Goal: Complete application form: Complete application form

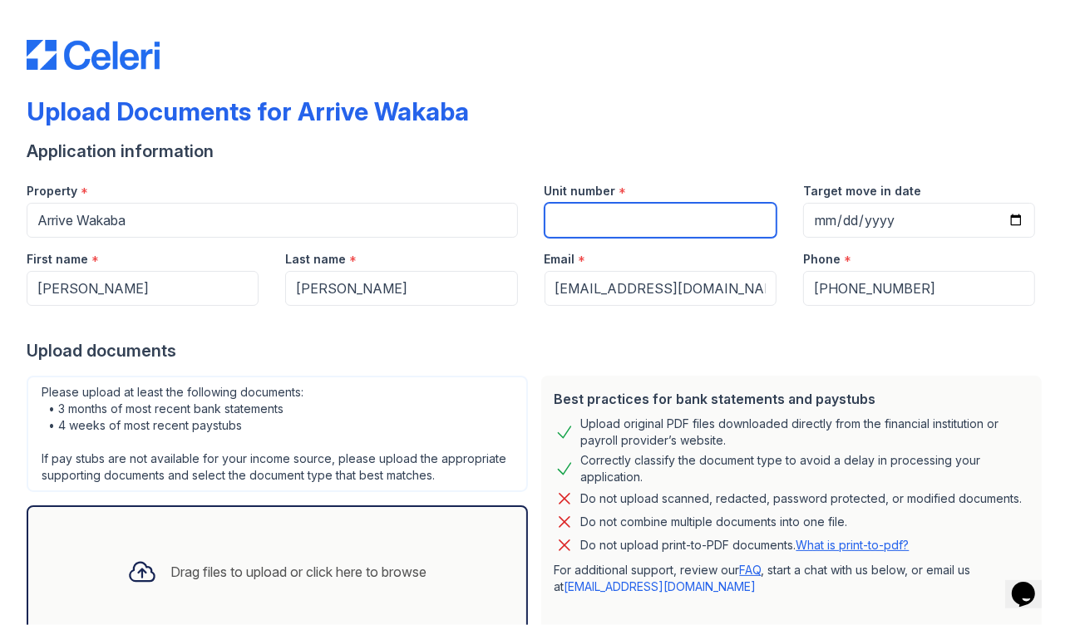
click at [569, 230] on input "Unit number" at bounding box center [661, 220] width 232 height 35
type input "733"
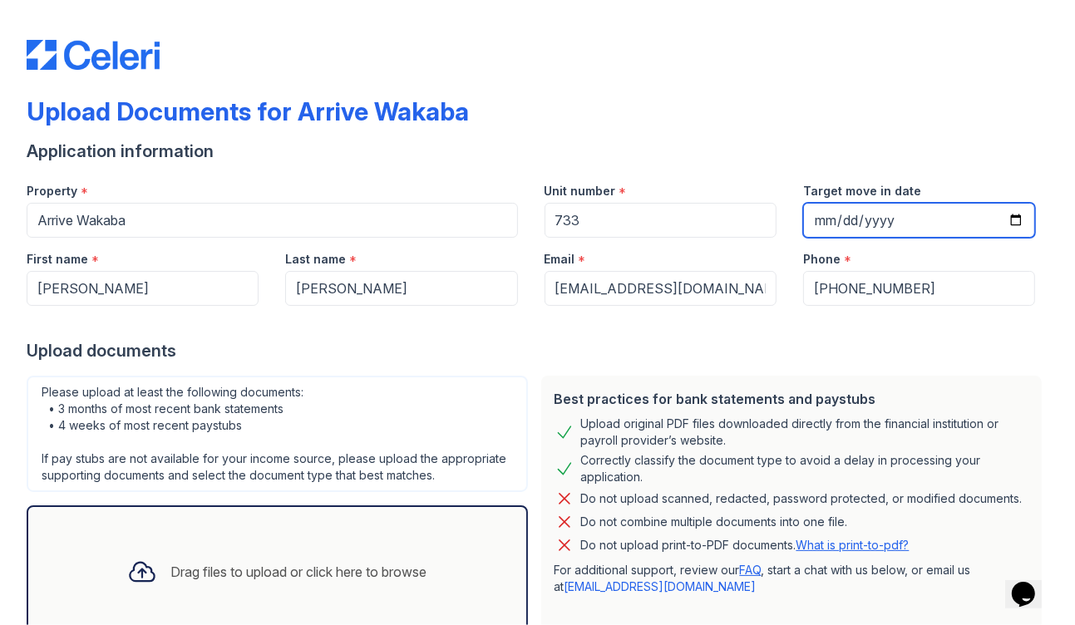
click at [909, 221] on input "Target move in date" at bounding box center [919, 220] width 232 height 35
type input "2025-10-29"
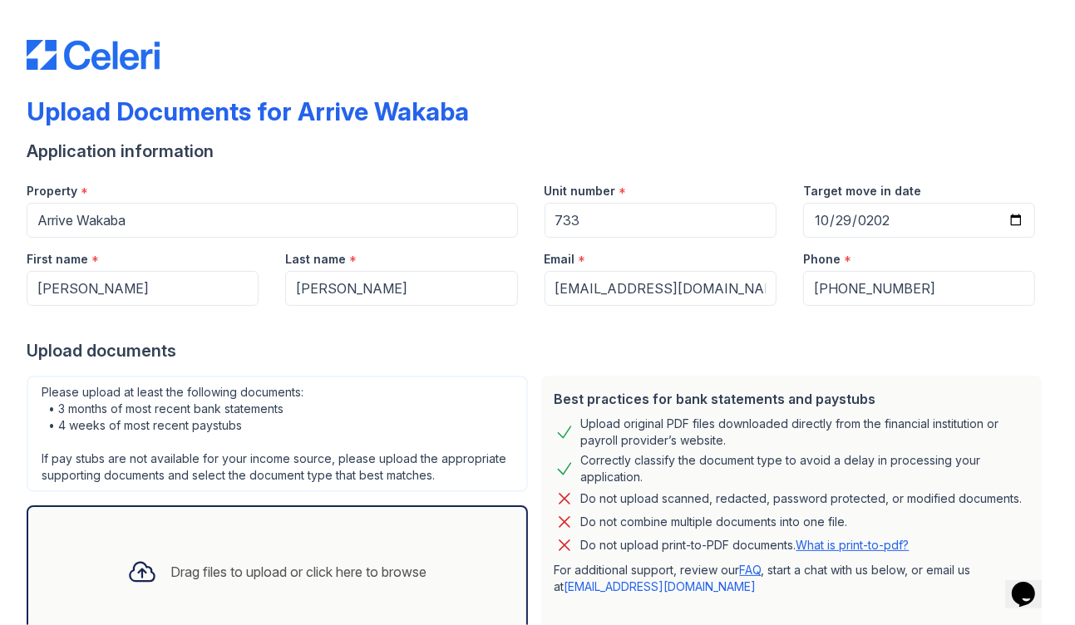
click at [919, 326] on div at bounding box center [538, 322] width 1022 height 33
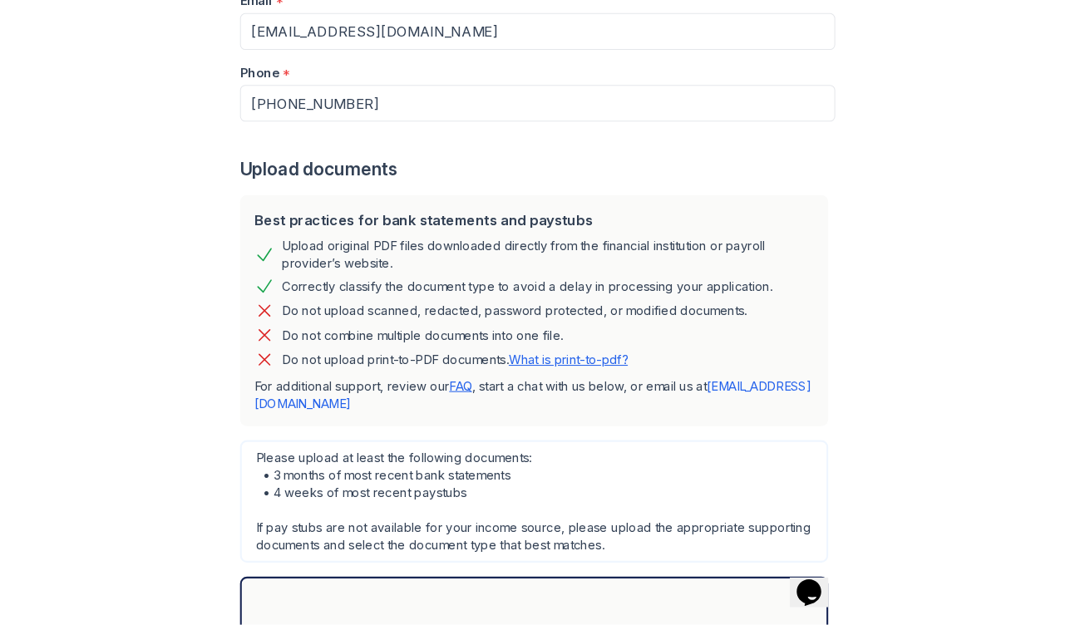
scroll to position [714, 0]
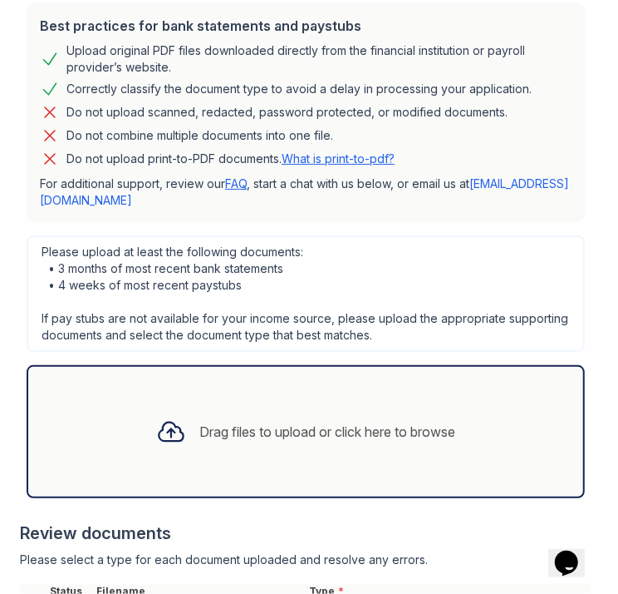
click at [159, 423] on icon at bounding box center [171, 431] width 24 height 19
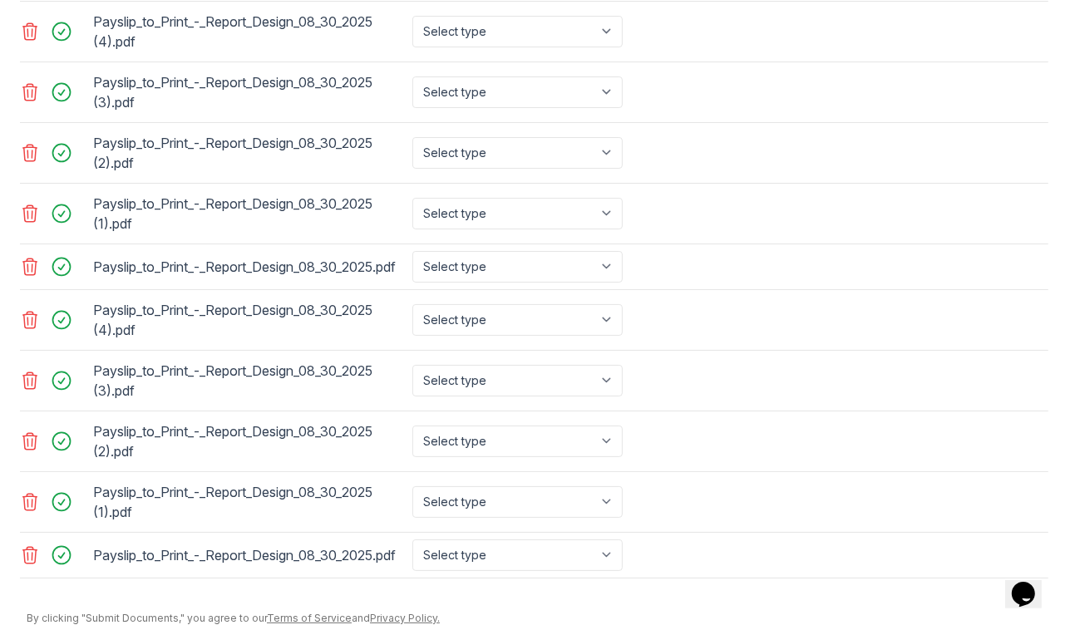
scroll to position [1071, 0]
click at [25, 278] on icon at bounding box center [30, 268] width 20 height 20
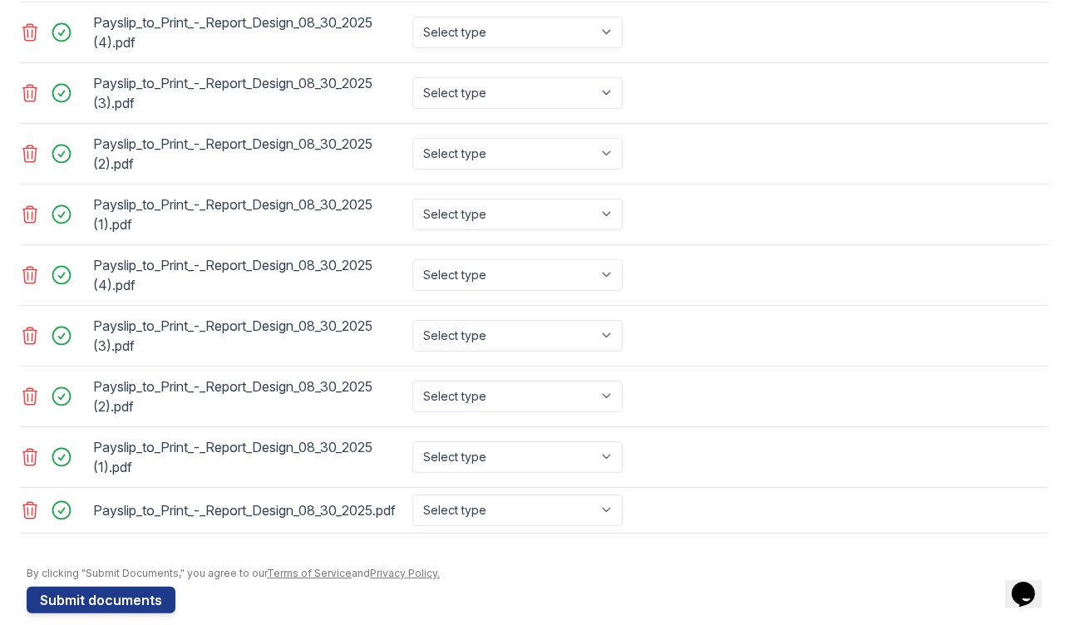
click at [27, 223] on icon at bounding box center [30, 214] width 14 height 17
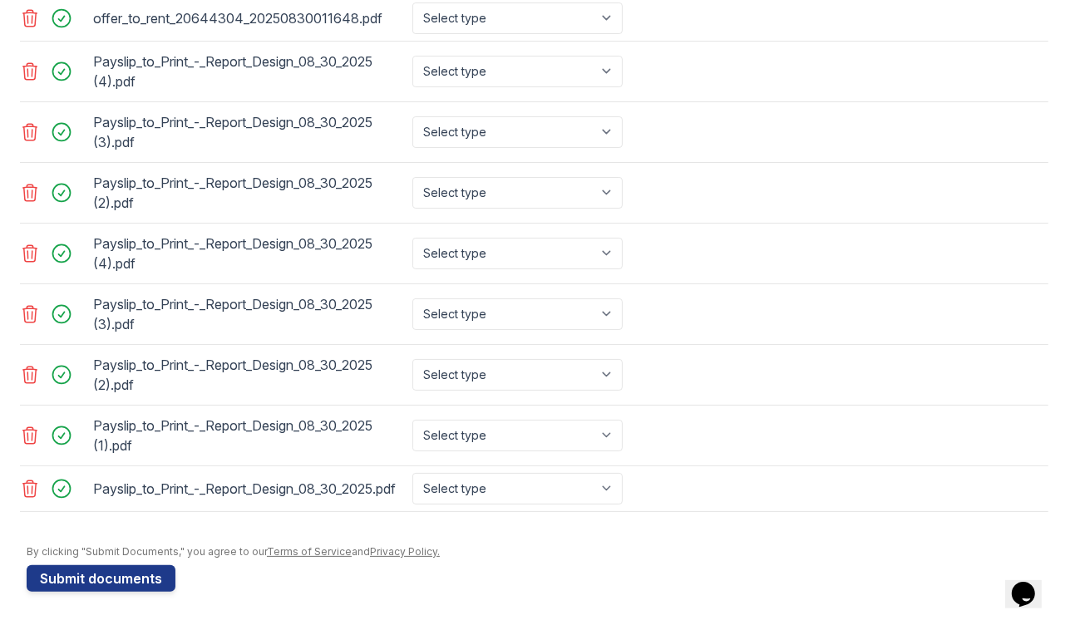
click at [31, 183] on icon at bounding box center [30, 193] width 20 height 20
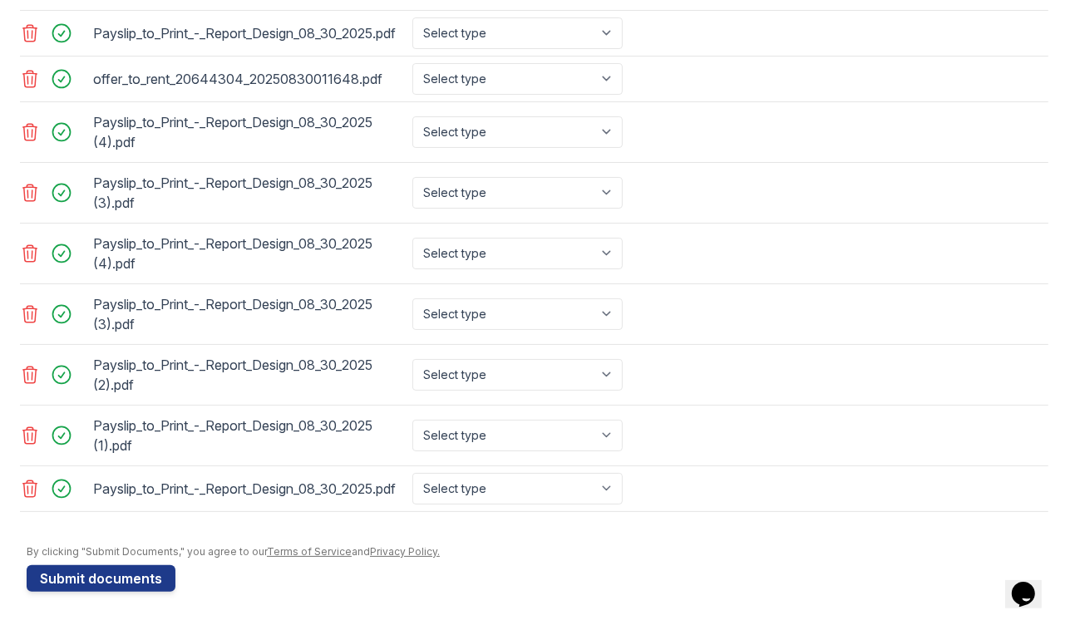
click at [29, 125] on icon at bounding box center [30, 132] width 20 height 20
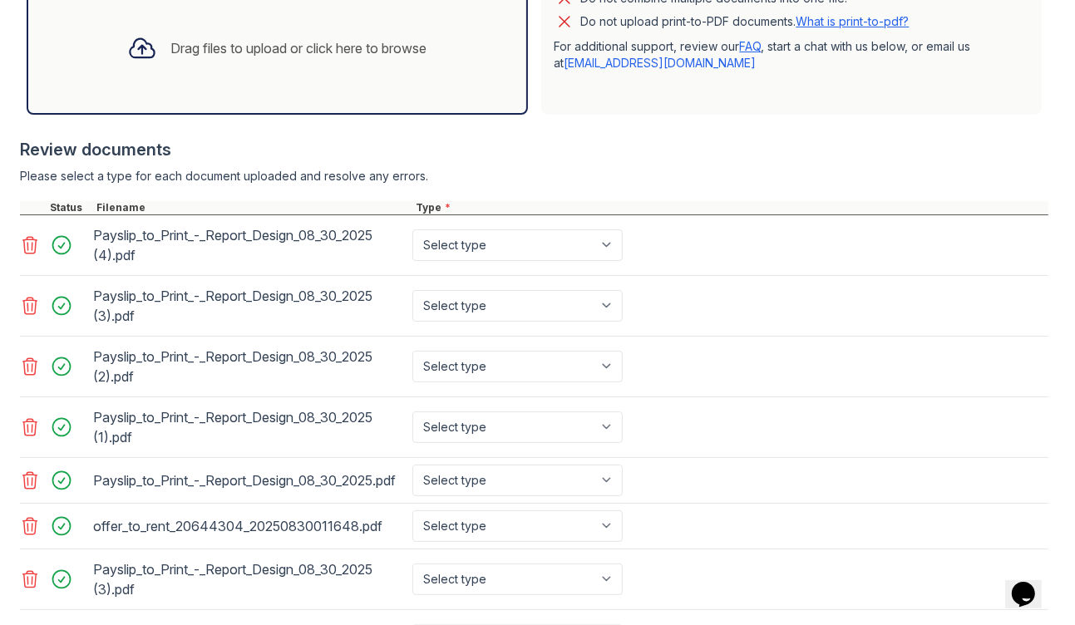
scroll to position [520, 0]
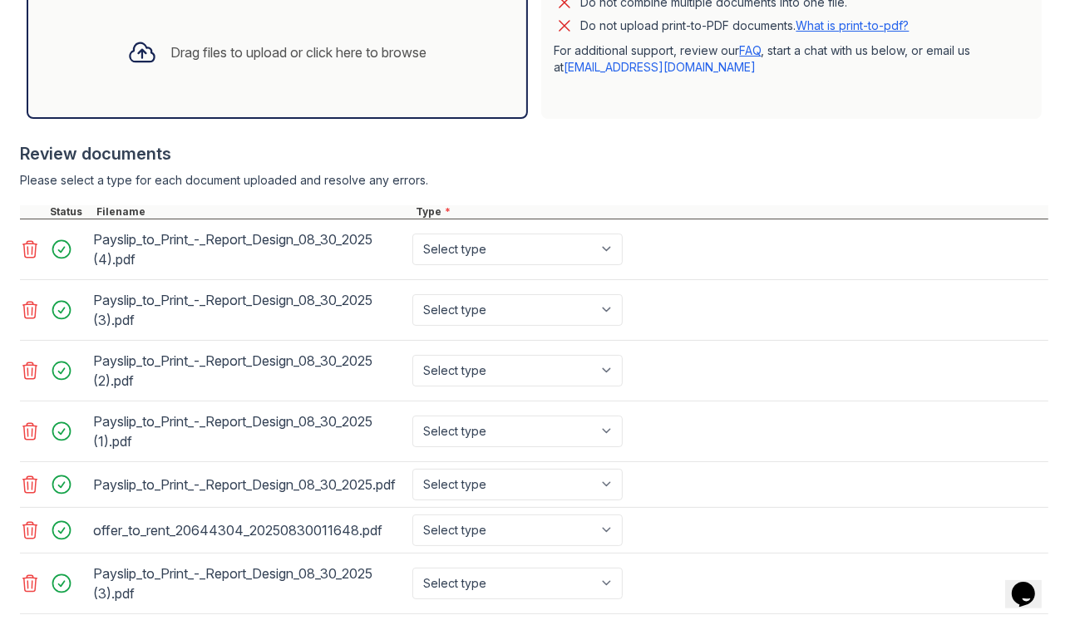
click at [25, 244] on icon at bounding box center [30, 249] width 20 height 20
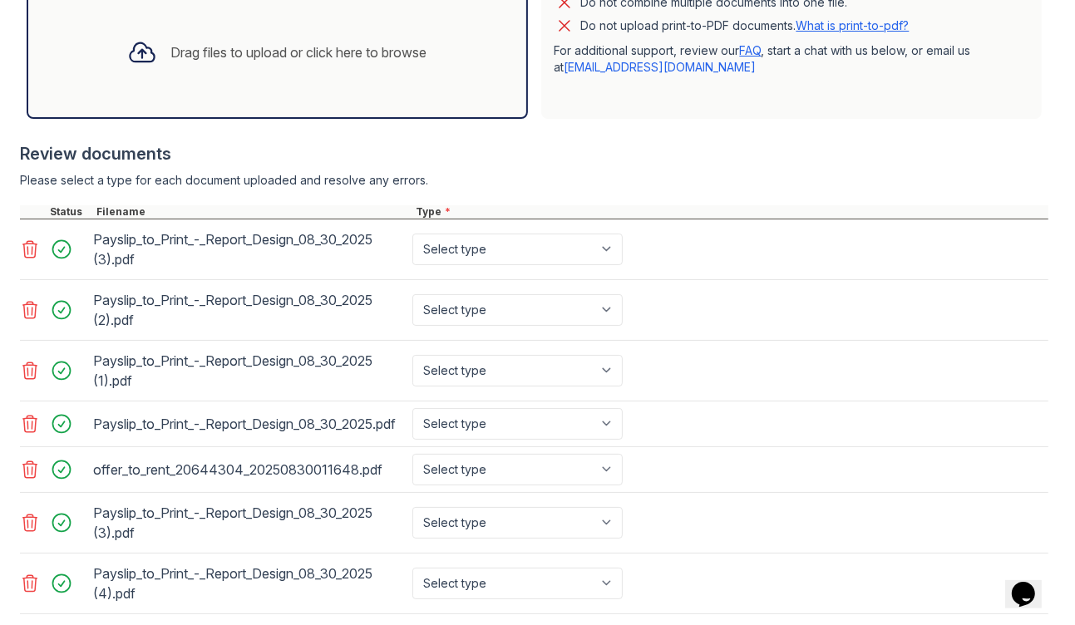
click at [25, 244] on icon at bounding box center [30, 249] width 20 height 20
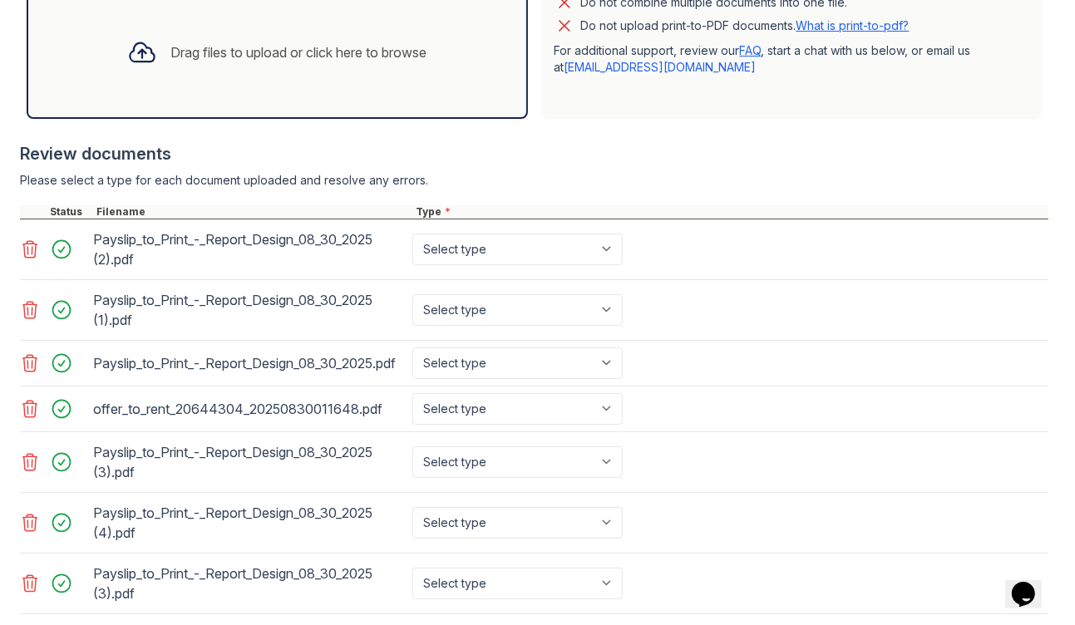
click at [25, 244] on icon at bounding box center [30, 249] width 20 height 20
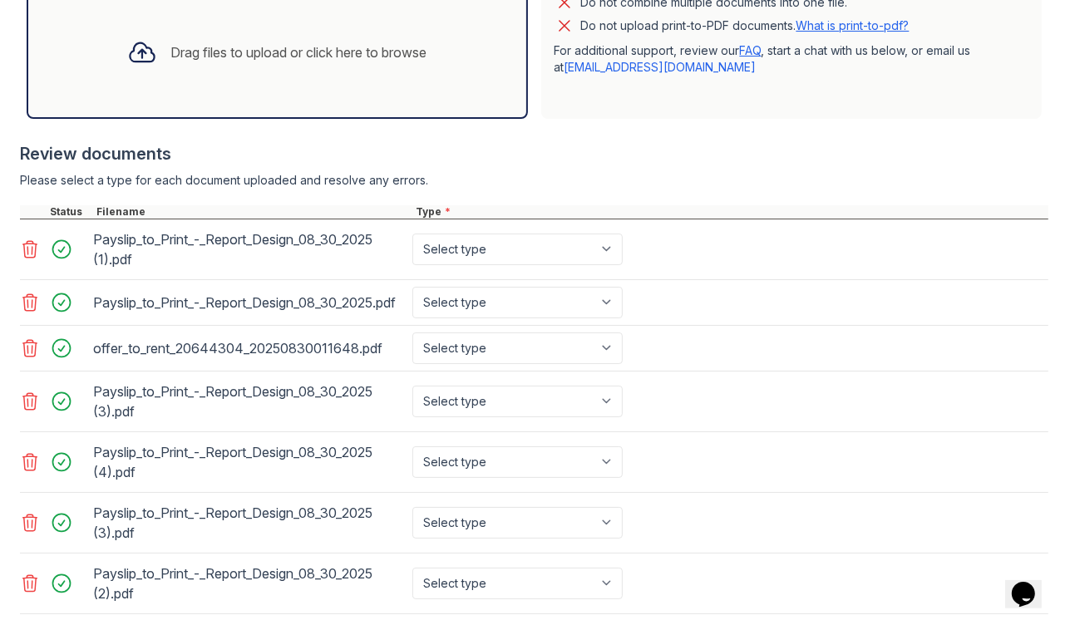
click at [25, 244] on icon at bounding box center [30, 249] width 20 height 20
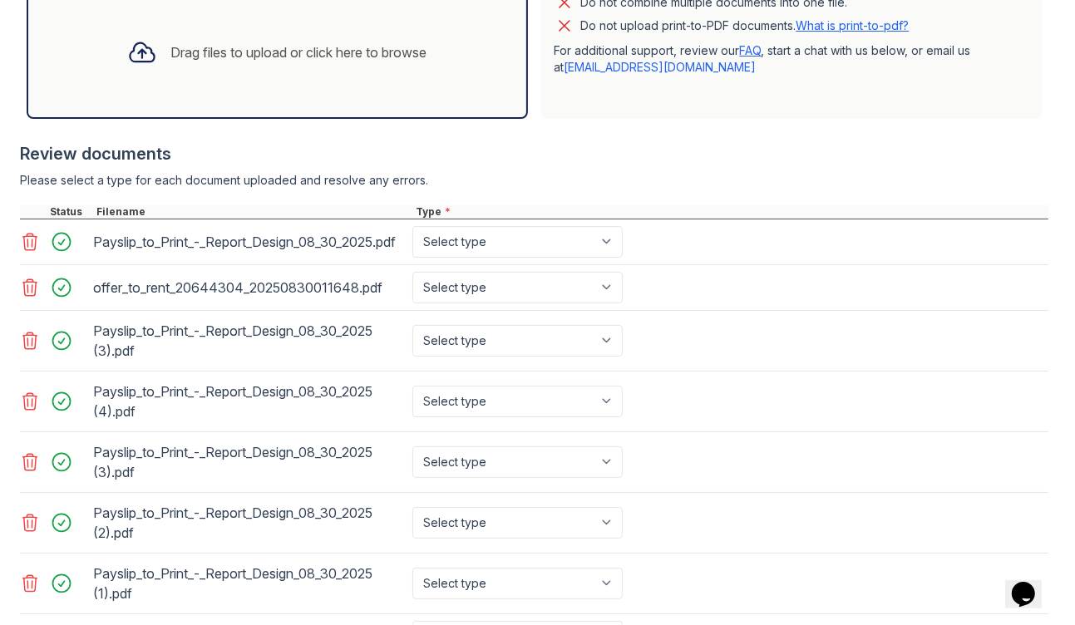
click at [25, 244] on icon at bounding box center [30, 242] width 20 height 20
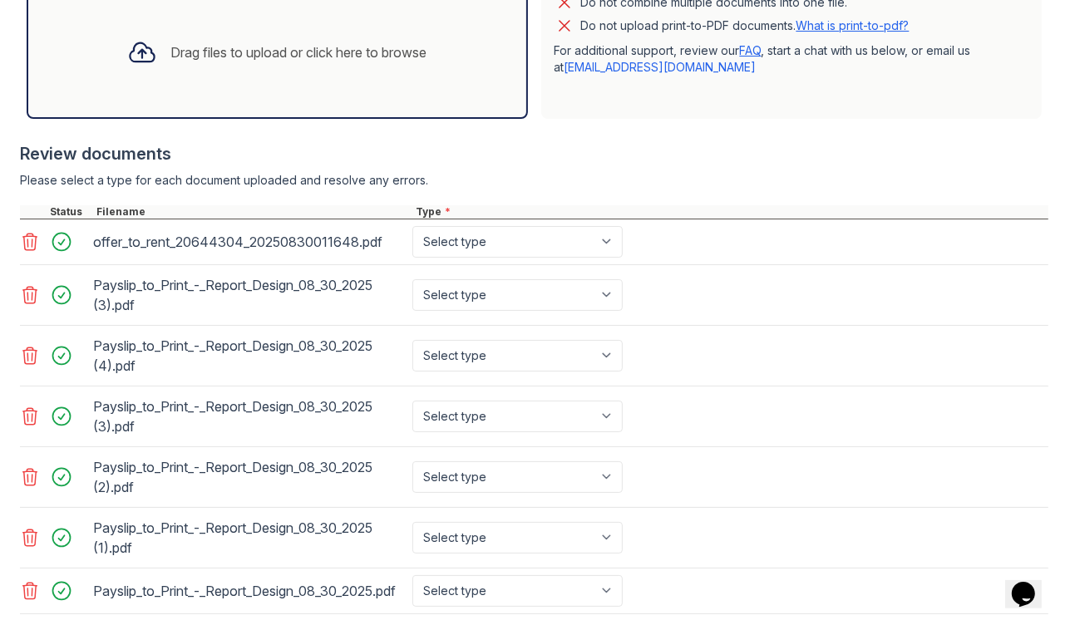
click at [25, 244] on icon at bounding box center [30, 242] width 14 height 17
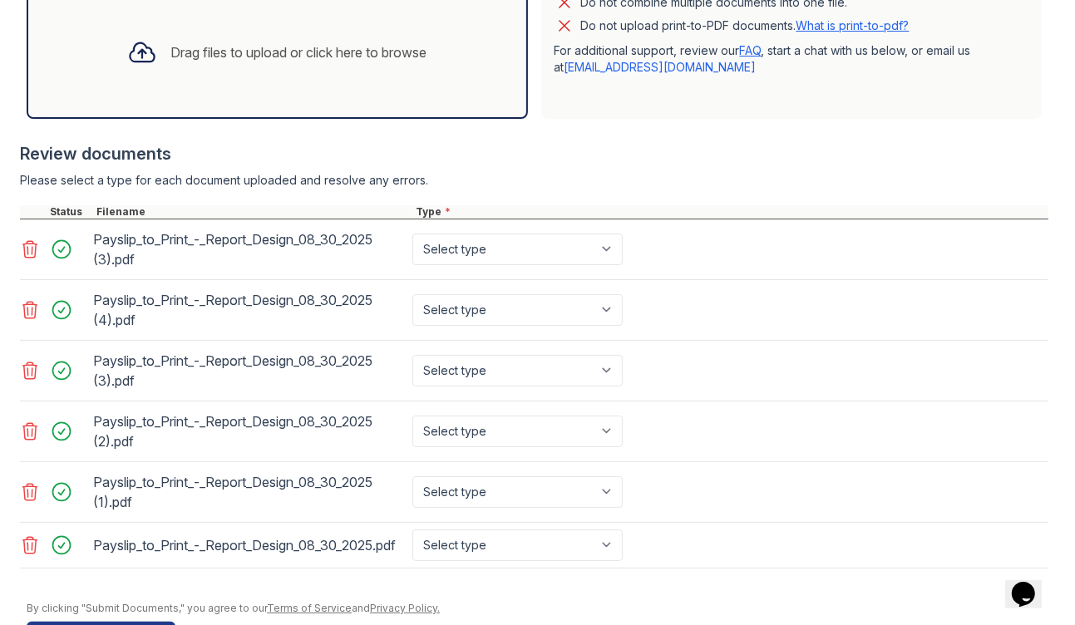
click at [29, 248] on icon at bounding box center [30, 249] width 20 height 20
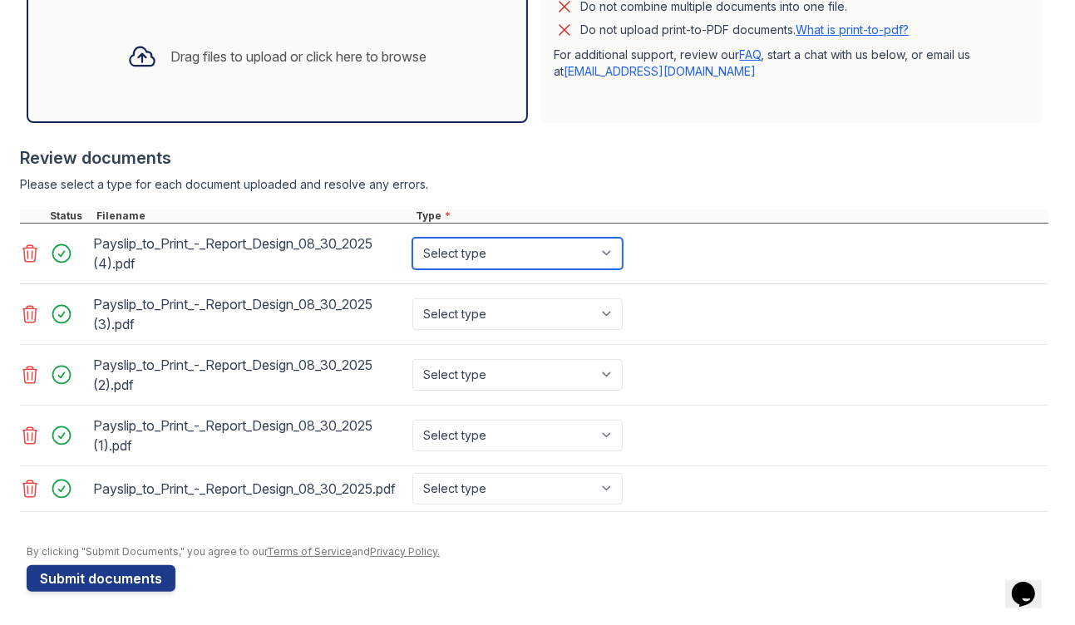
click at [604, 249] on select "Select type Paystub Bank Statement Offer Letter Tax Documents Benefit Award Let…" at bounding box center [517, 254] width 210 height 32
select select "paystub"
click at [412, 238] on select "Select type Paystub Bank Statement Offer Letter Tax Documents Benefit Award Let…" at bounding box center [517, 254] width 210 height 32
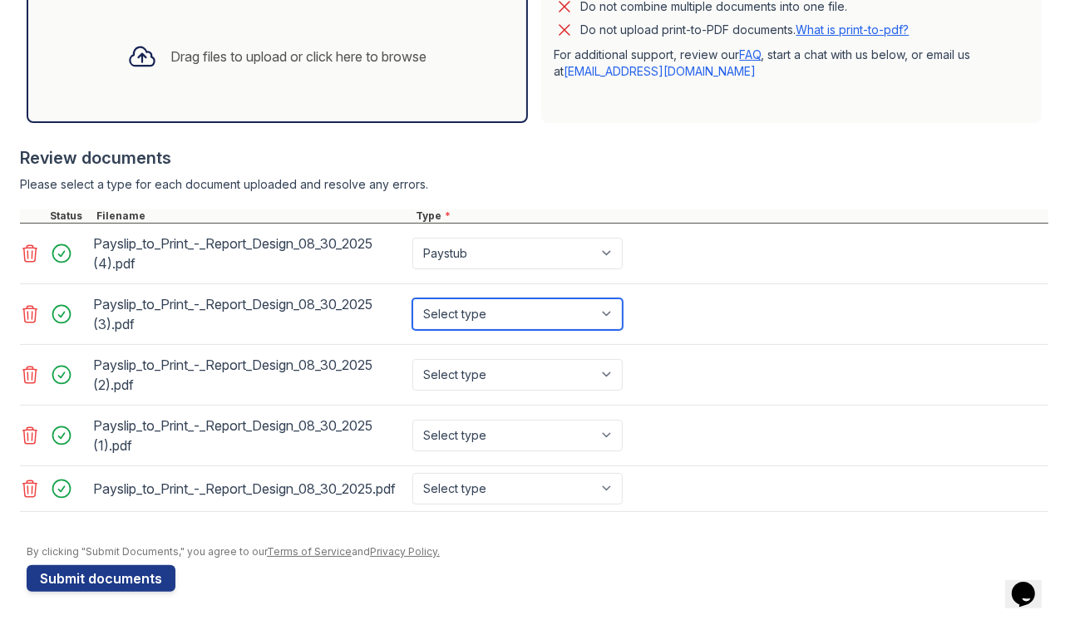
click at [614, 303] on select "Select type Paystub Bank Statement Offer Letter Tax Documents Benefit Award Let…" at bounding box center [517, 314] width 210 height 32
select select "paystub"
click at [412, 298] on select "Select type Paystub Bank Statement Offer Letter Tax Documents Benefit Award Let…" at bounding box center [517, 314] width 210 height 32
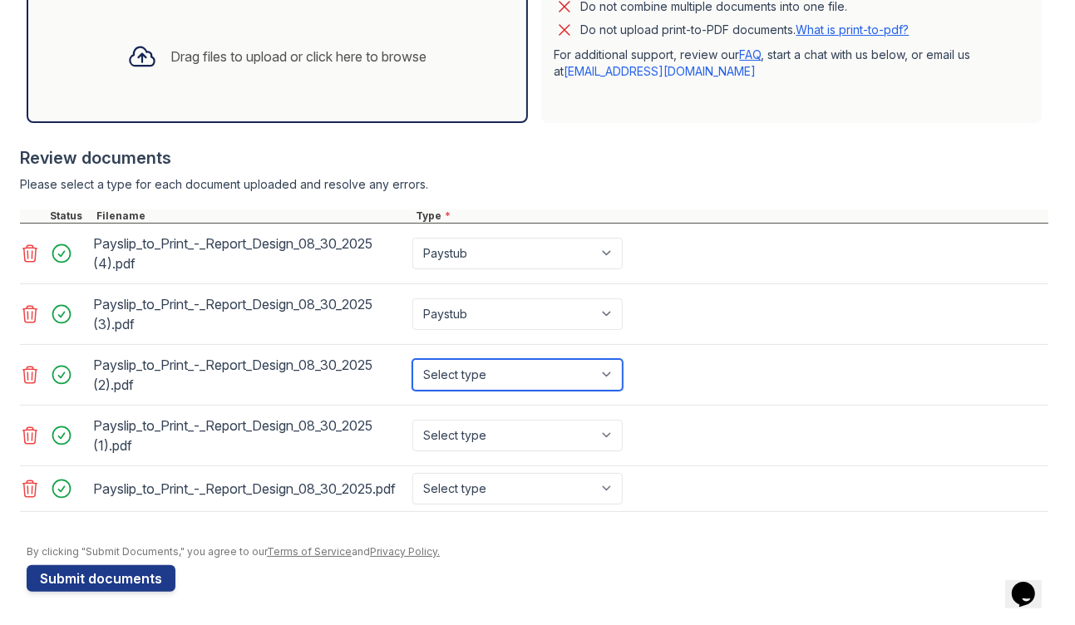
click at [609, 365] on select "Select type Paystub Bank Statement Offer Letter Tax Documents Benefit Award Let…" at bounding box center [517, 375] width 210 height 32
select select "paystub"
click at [412, 359] on select "Select type Paystub Bank Statement Offer Letter Tax Documents Benefit Award Let…" at bounding box center [517, 375] width 210 height 32
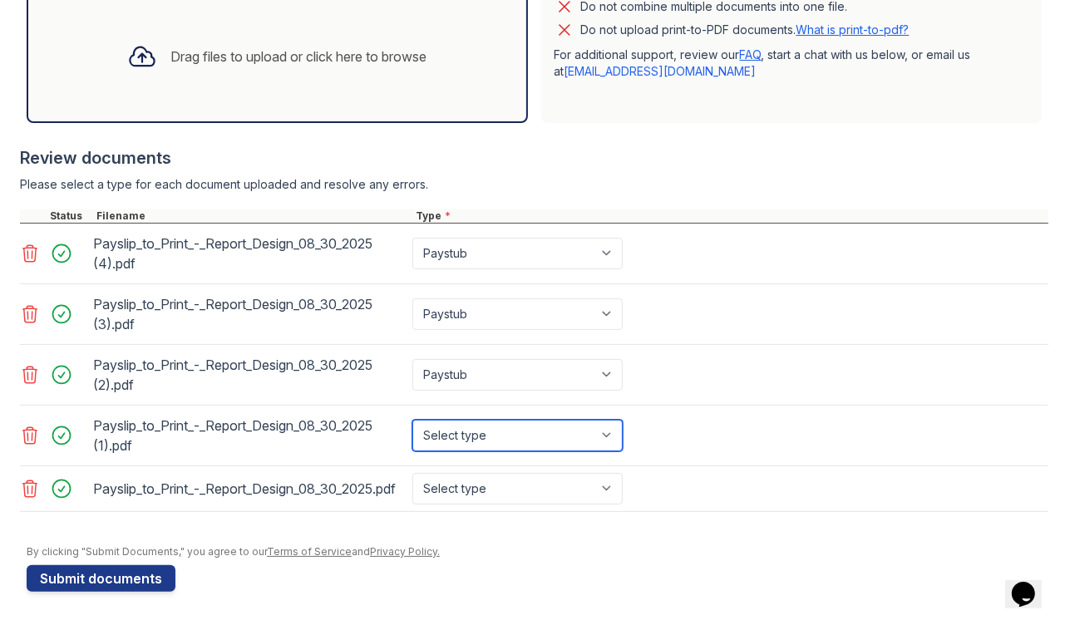
click at [613, 429] on select "Select type Paystub Bank Statement Offer Letter Tax Documents Benefit Award Let…" at bounding box center [517, 436] width 210 height 32
select select "paystub"
click at [412, 420] on select "Select type Paystub Bank Statement Offer Letter Tax Documents Benefit Award Let…" at bounding box center [517, 436] width 210 height 32
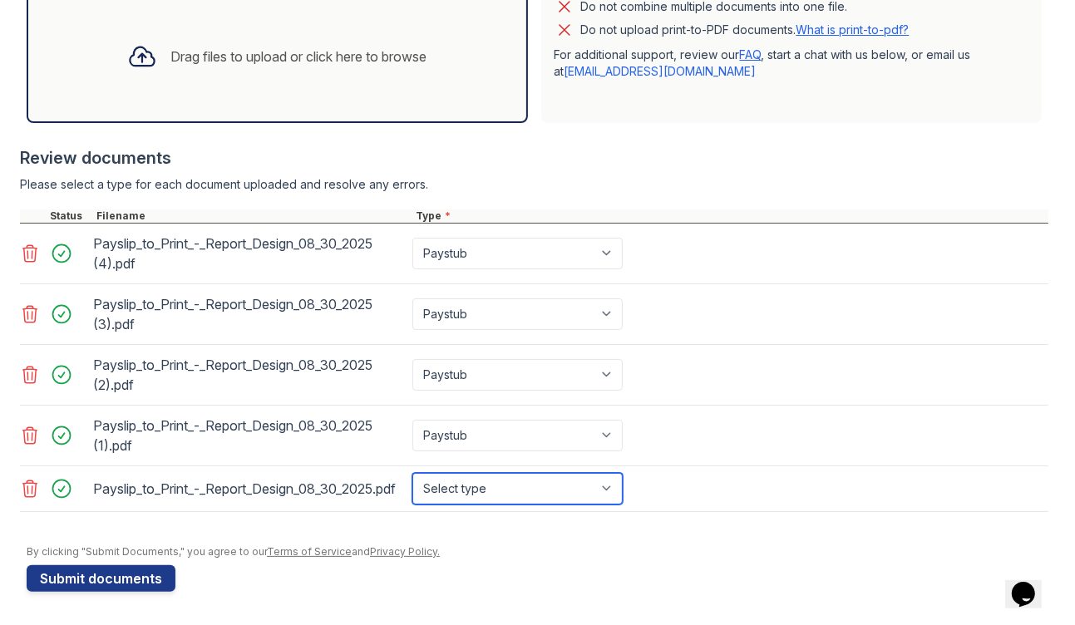
click at [608, 484] on select "Select type Paystub Bank Statement Offer Letter Tax Documents Benefit Award Let…" at bounding box center [517, 489] width 210 height 32
select select "paystub"
click at [412, 473] on select "Select type Paystub Bank Statement Offer Letter Tax Documents Benefit Award Let…" at bounding box center [517, 489] width 210 height 32
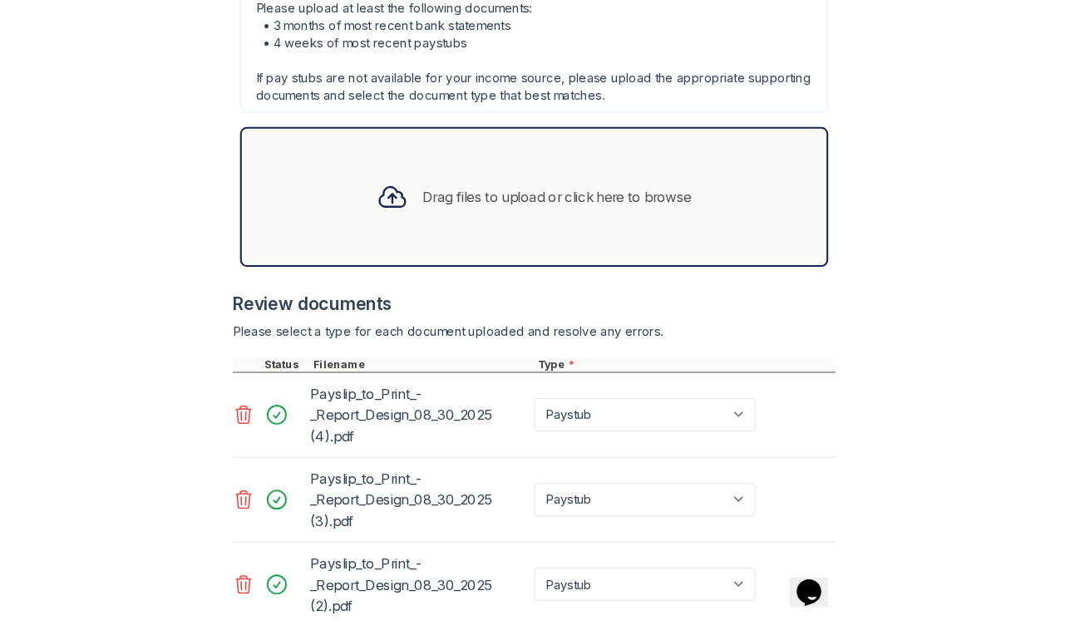
scroll to position [687, 0]
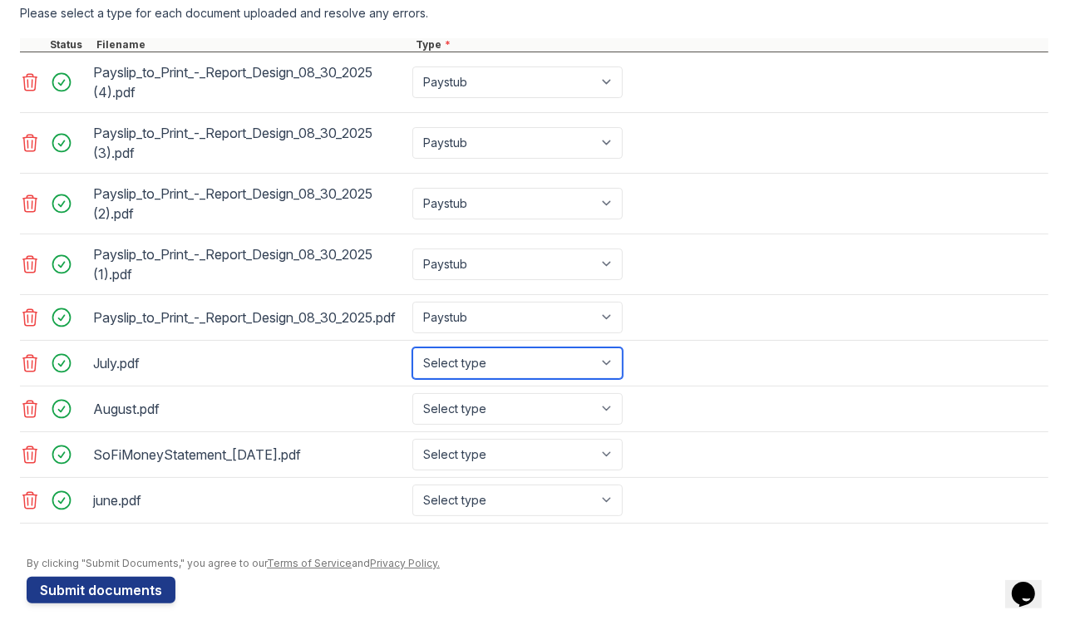
click at [607, 373] on select "Select type Paystub Bank Statement Offer Letter Tax Documents Benefit Award Let…" at bounding box center [517, 363] width 210 height 32
select select "bank_statement"
click at [412, 357] on select "Select type Paystub Bank Statement Offer Letter Tax Documents Benefit Award Let…" at bounding box center [517, 363] width 210 height 32
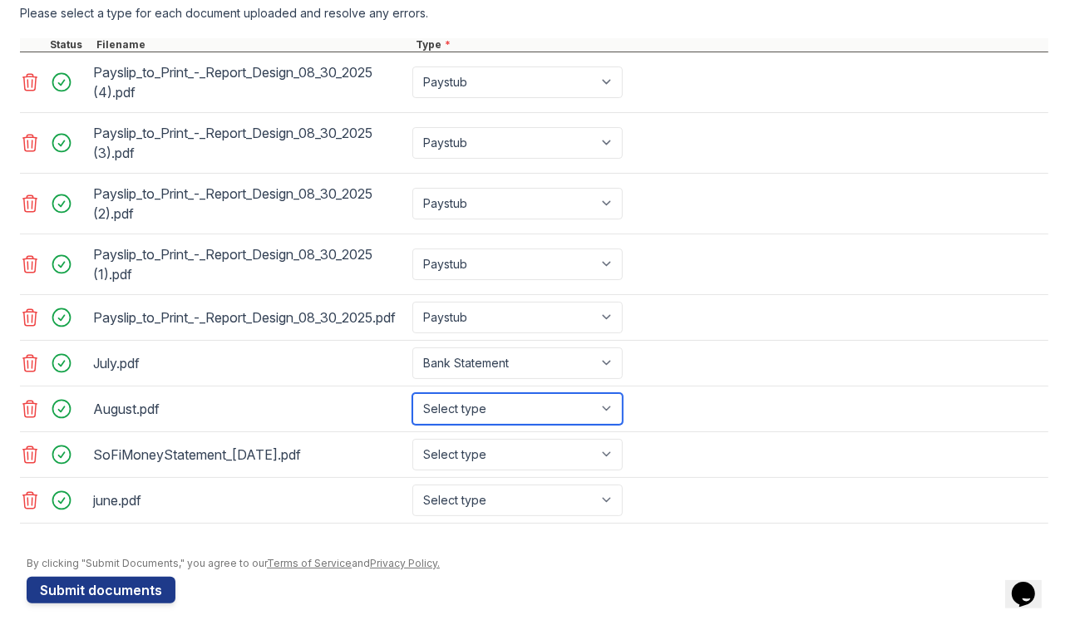
click at [609, 418] on select "Select type Paystub Bank Statement Offer Letter Tax Documents Benefit Award Let…" at bounding box center [517, 409] width 210 height 32
select select "bank_statement"
click at [412, 402] on select "Select type Paystub Bank Statement Offer Letter Tax Documents Benefit Award Let…" at bounding box center [517, 409] width 210 height 32
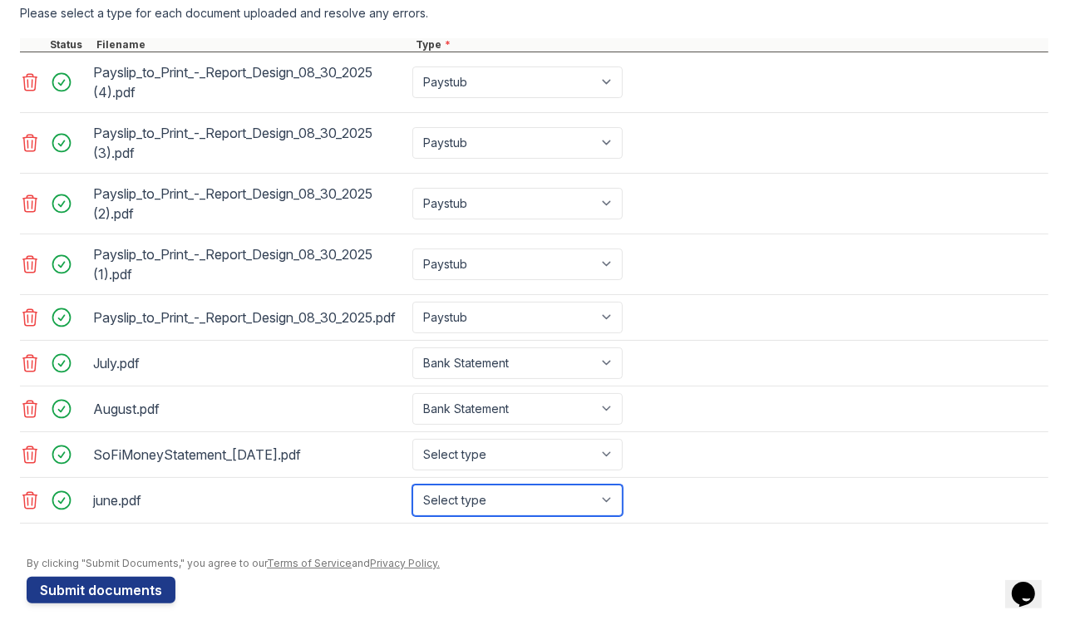
click at [613, 503] on select "Select type Paystub Bank Statement Offer Letter Tax Documents Benefit Award Let…" at bounding box center [517, 501] width 210 height 32
select select "bank_statement"
click at [412, 490] on select "Select type Paystub Bank Statement Offer Letter Tax Documents Benefit Award Let…" at bounding box center [517, 501] width 210 height 32
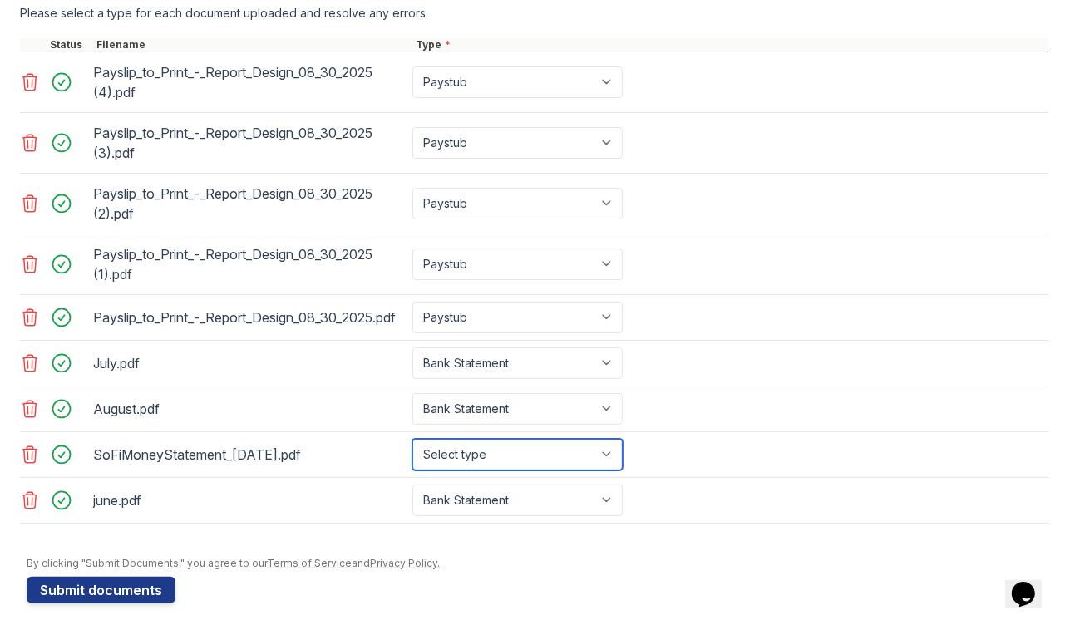
click at [611, 461] on select "Select type Paystub Bank Statement Offer Letter Tax Documents Benefit Award Let…" at bounding box center [517, 455] width 210 height 32
select select "bank_statement"
click at [412, 446] on select "Select type Paystub Bank Statement Offer Letter Tax Documents Benefit Award Let…" at bounding box center [517, 455] width 210 height 32
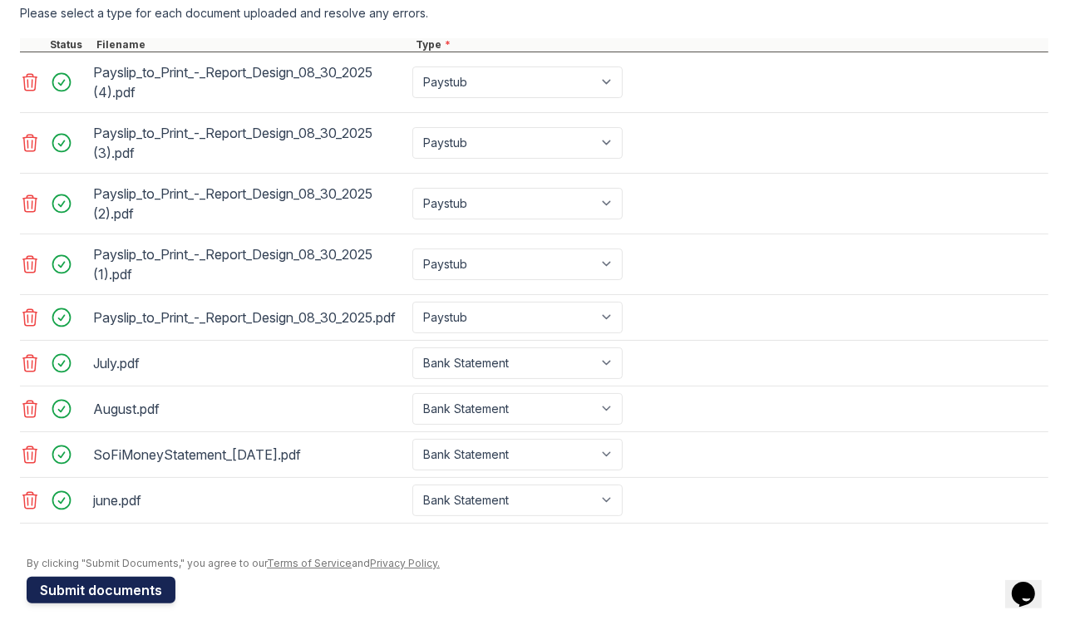
click at [128, 602] on button "Submit documents" at bounding box center [101, 590] width 149 height 27
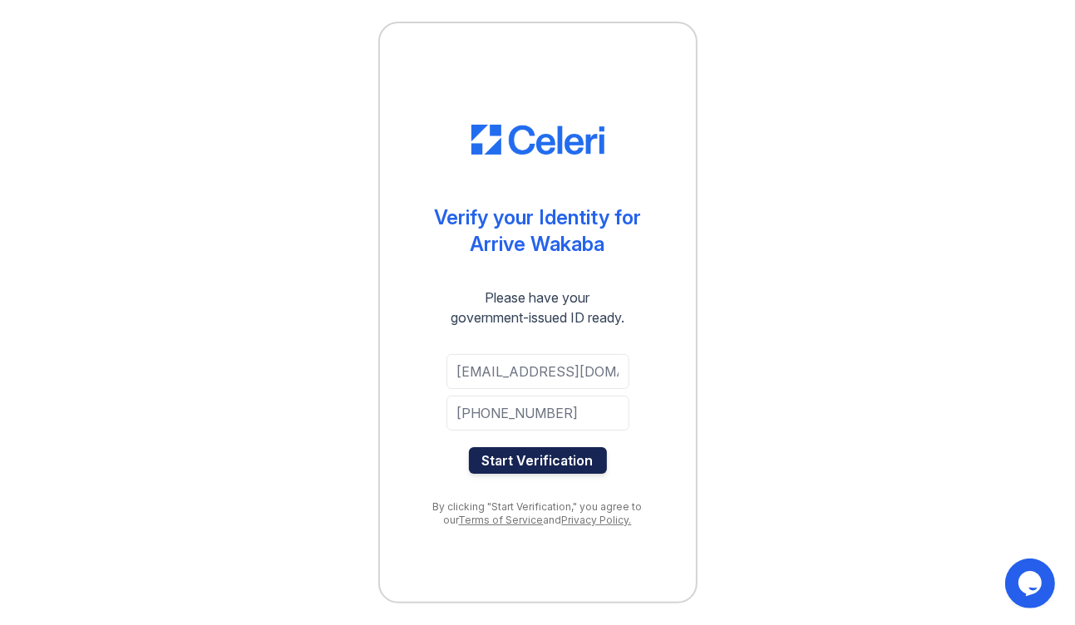
click at [568, 466] on button "Start Verification" at bounding box center [538, 460] width 138 height 27
